Goal: Find specific page/section: Find specific page/section

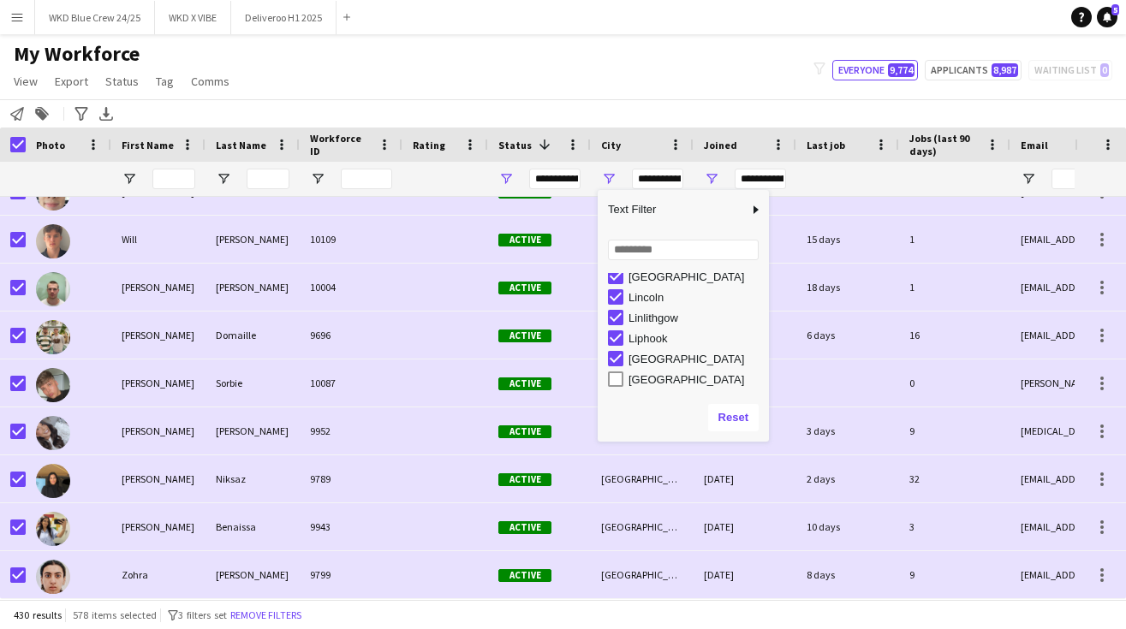
scroll to position [2595, 0]
click at [617, 347] on div "Liphook" at bounding box center [688, 339] width 161 height 21
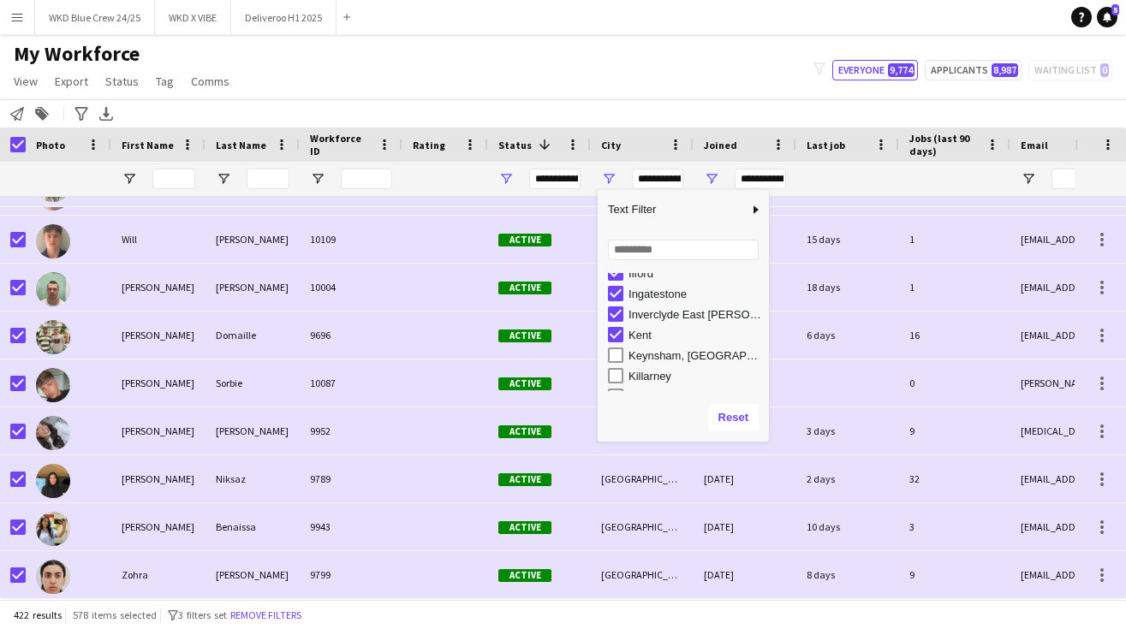
scroll to position [2183, 0]
click at [616, 348] on div "Kent" at bounding box center [688, 340] width 161 height 21
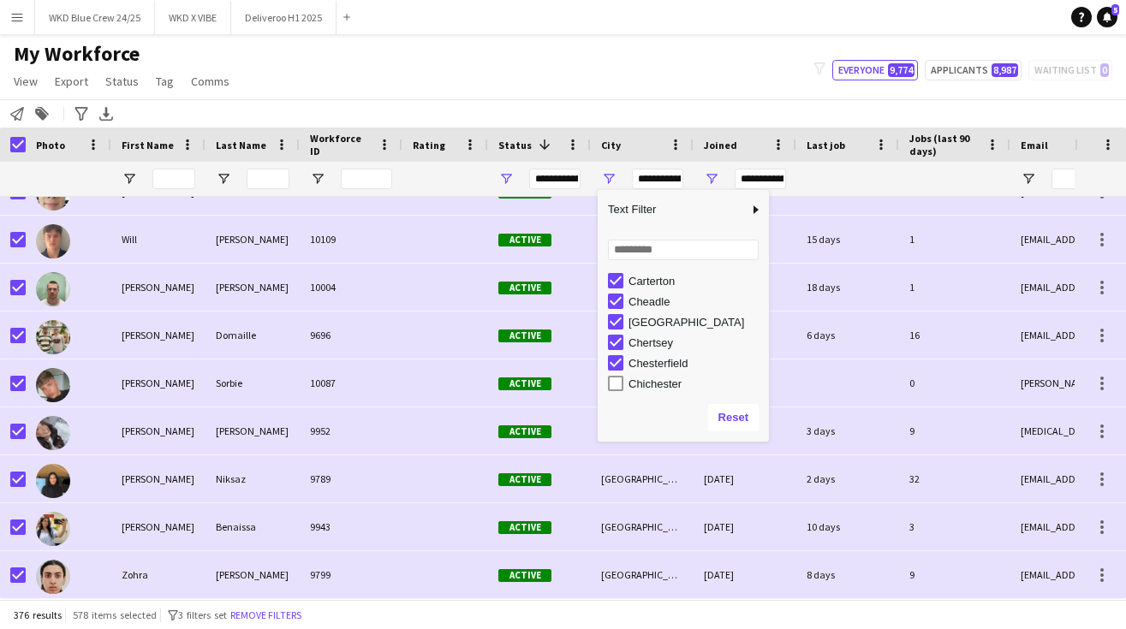
click at [613, 351] on div "Chertsey" at bounding box center [688, 342] width 161 height 21
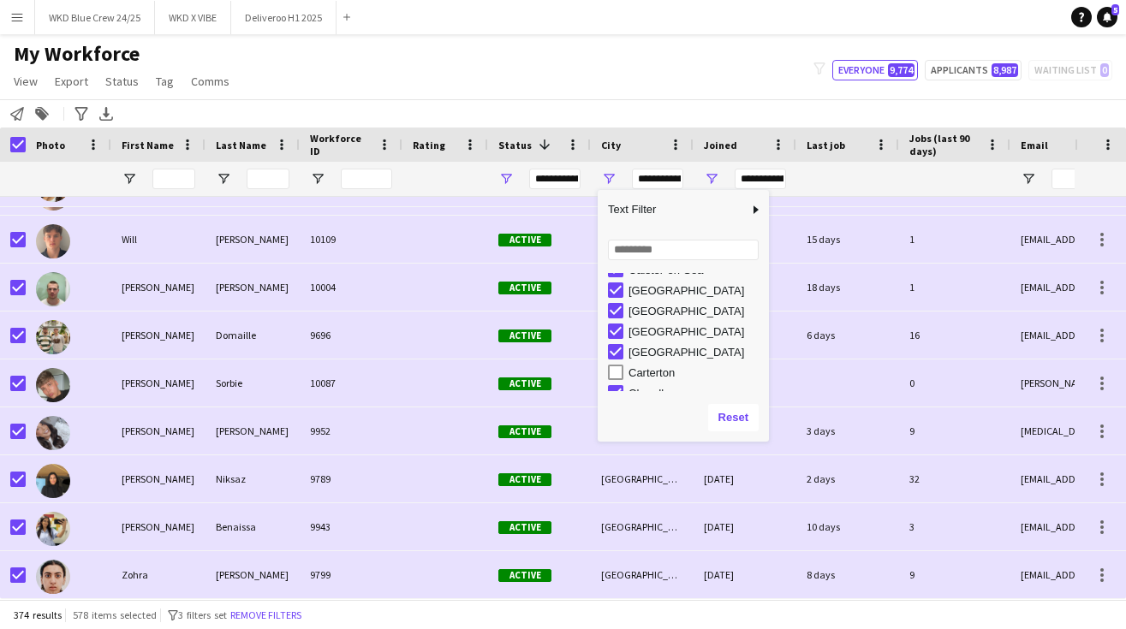
scroll to position [17531, 0]
click at [617, 360] on div "[GEOGRAPHIC_DATA]" at bounding box center [688, 352] width 161 height 21
click at [617, 340] on div "[GEOGRAPHIC_DATA]" at bounding box center [688, 331] width 161 height 21
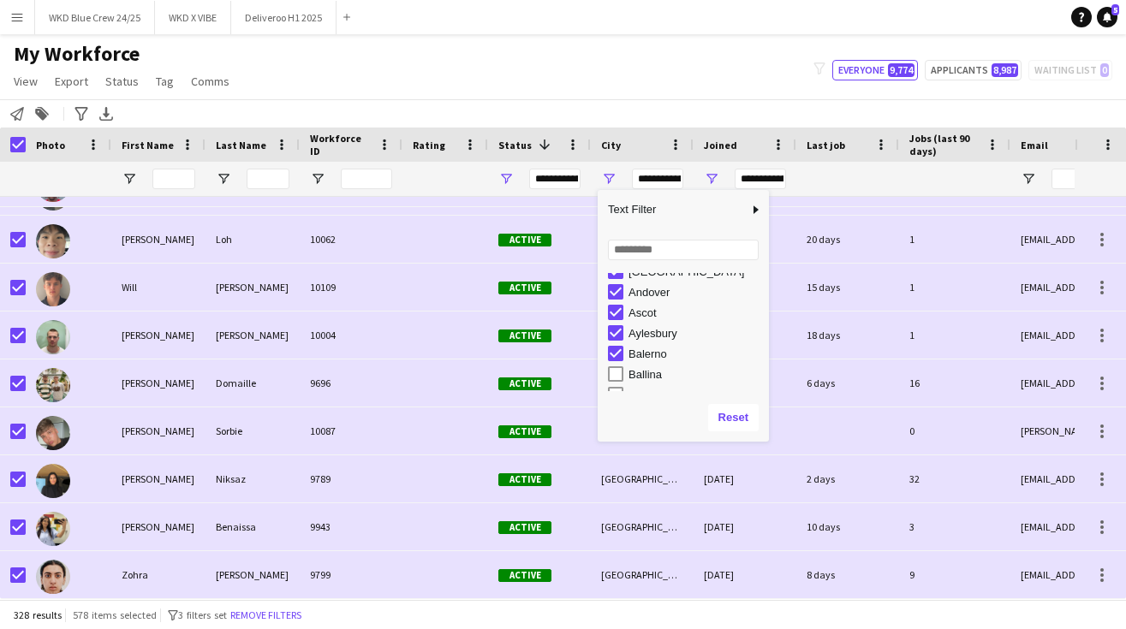
scroll to position [15325, 0]
click at [617, 324] on div "Aylesbury" at bounding box center [688, 333] width 161 height 21
click at [611, 329] on div "Andover" at bounding box center [688, 339] width 161 height 21
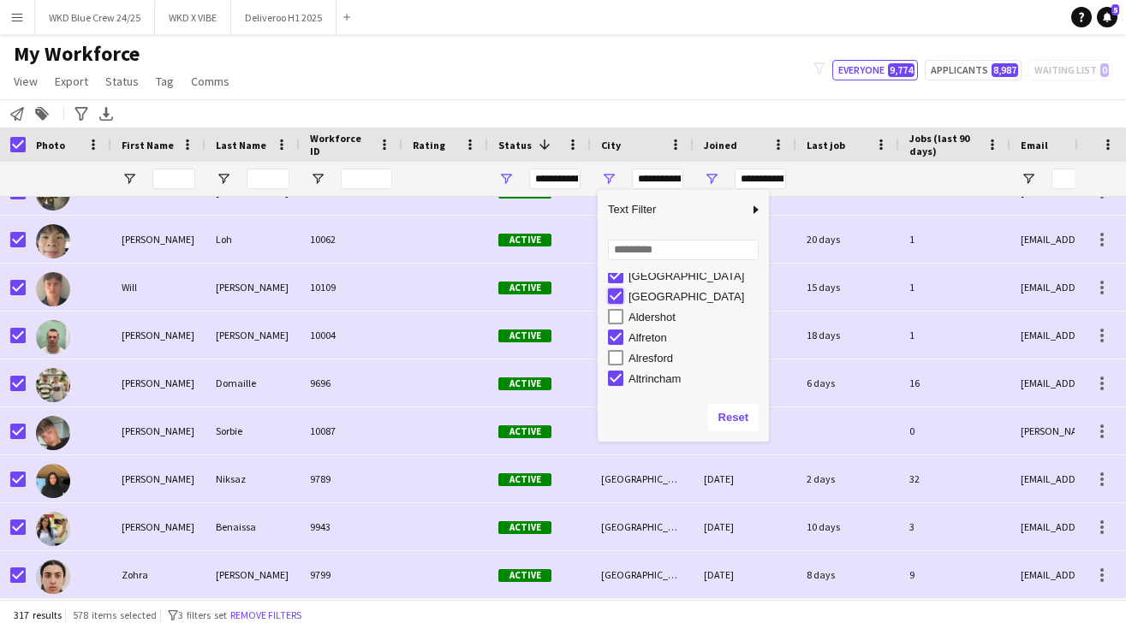
type input "**********"
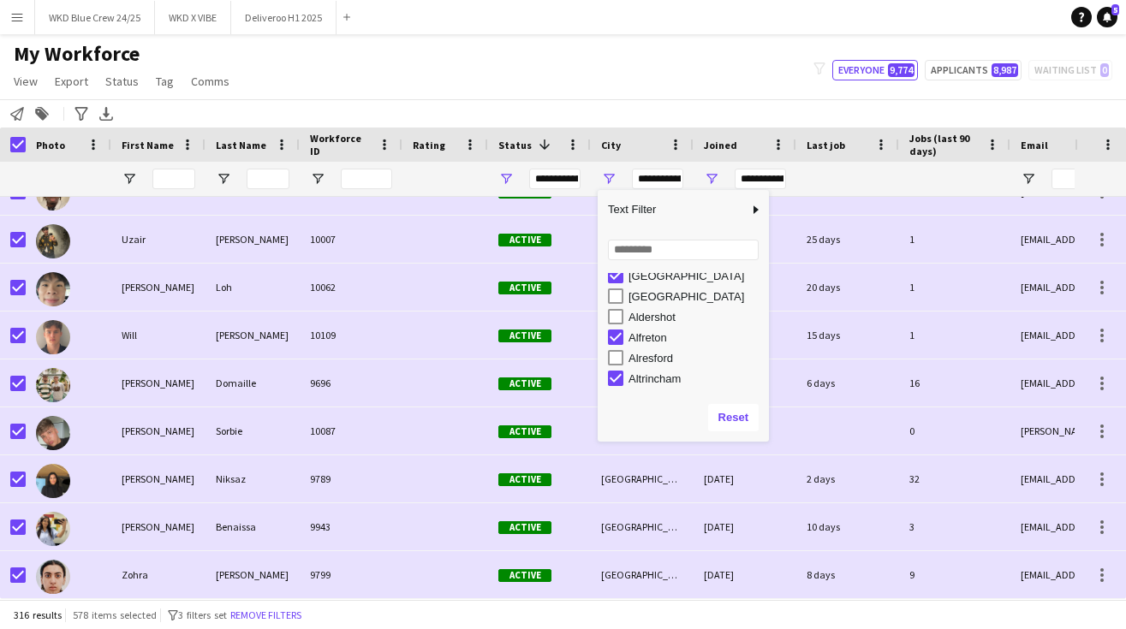
scroll to position [0, 0]
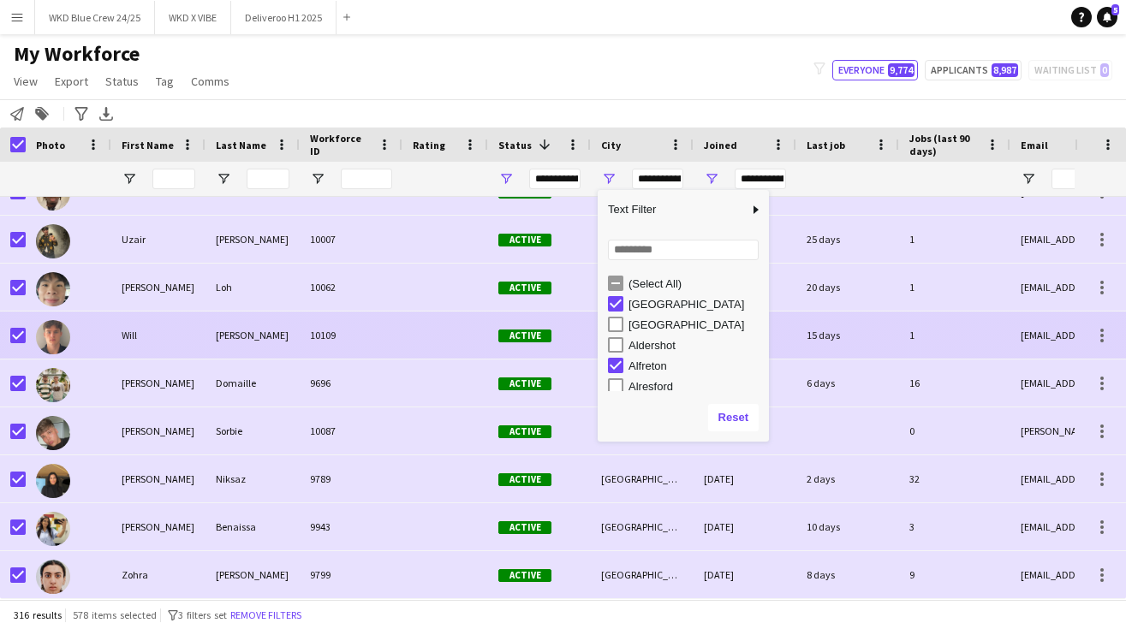
click at [393, 334] on div "10109" at bounding box center [351, 335] width 103 height 47
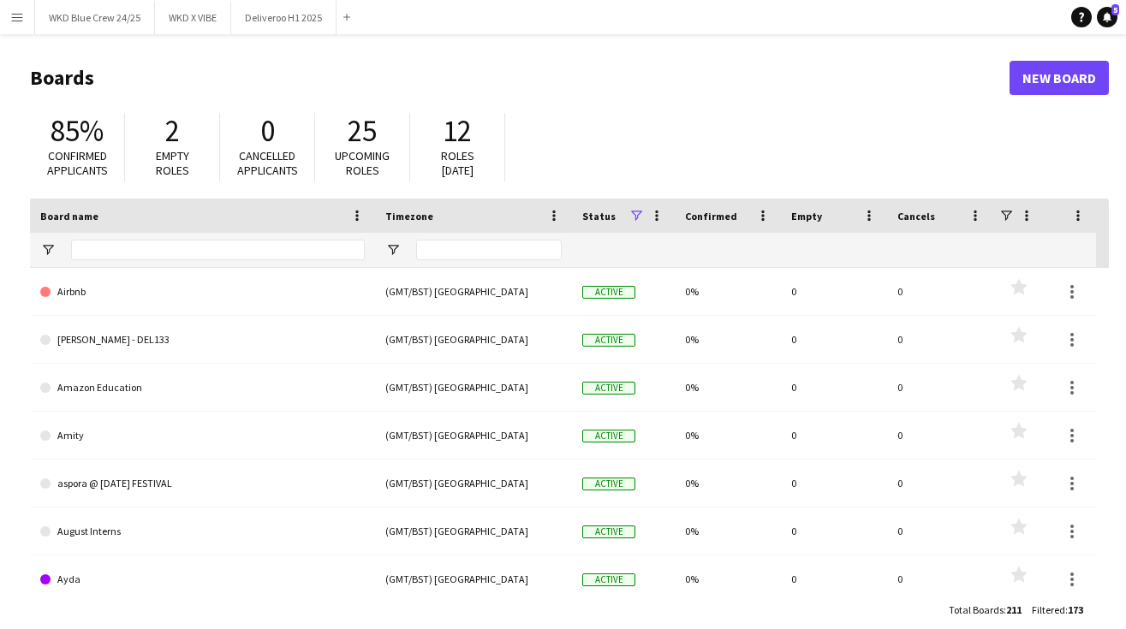
click at [27, 15] on button "Menu" at bounding box center [17, 17] width 34 height 34
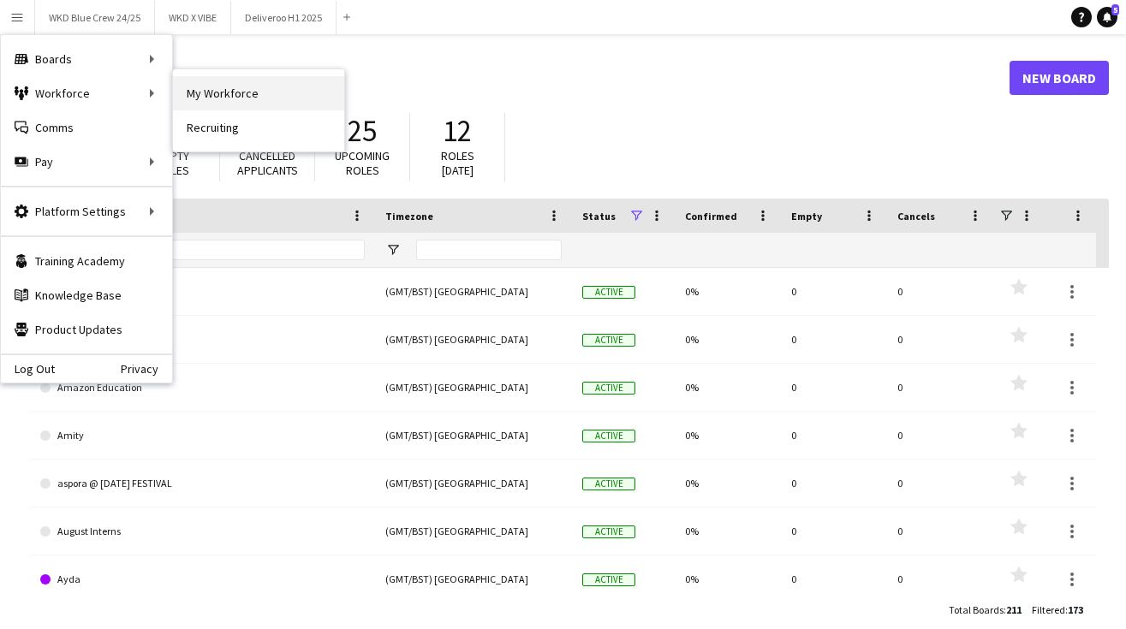
click at [234, 96] on link "My Workforce" at bounding box center [258, 93] width 171 height 34
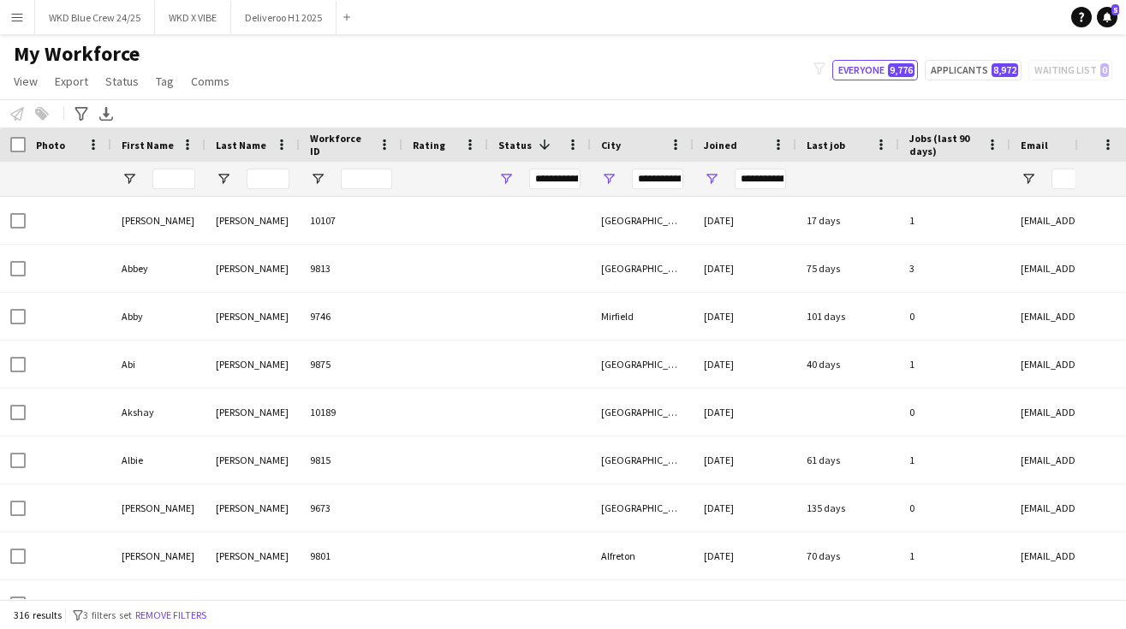
type input "**********"
